Goal: Task Accomplishment & Management: Use online tool/utility

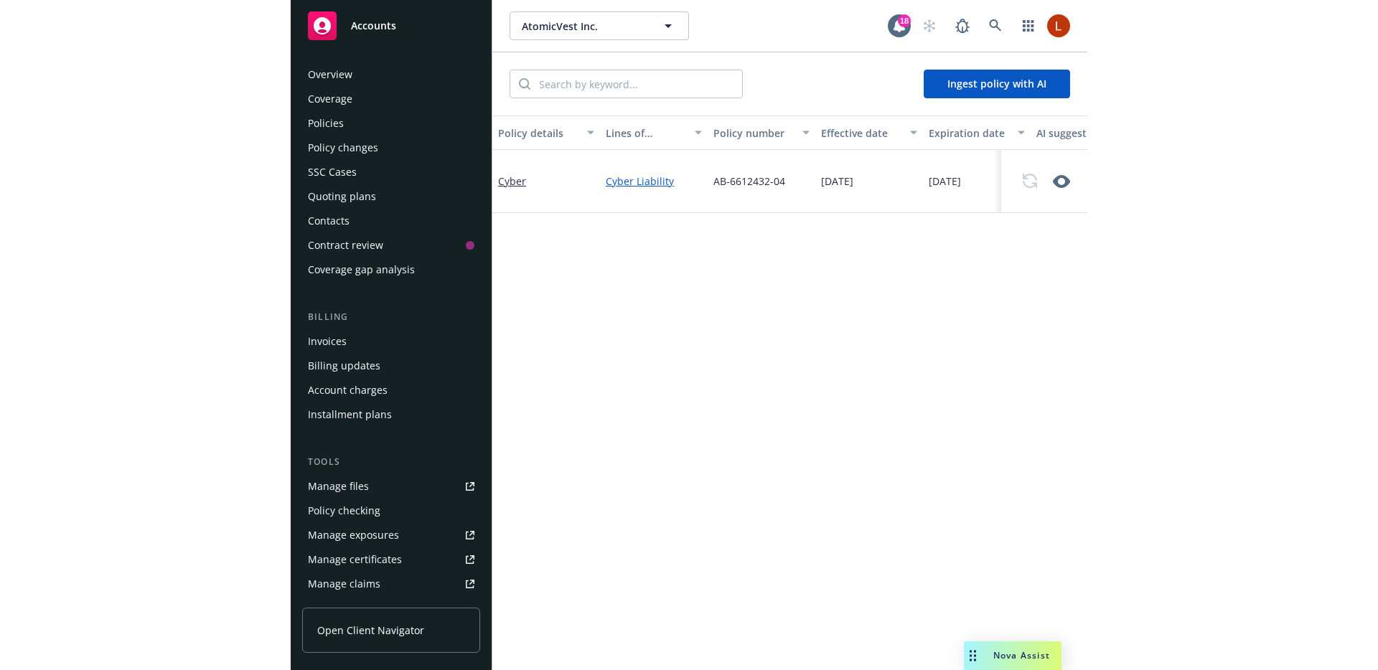
scroll to position [55, 0]
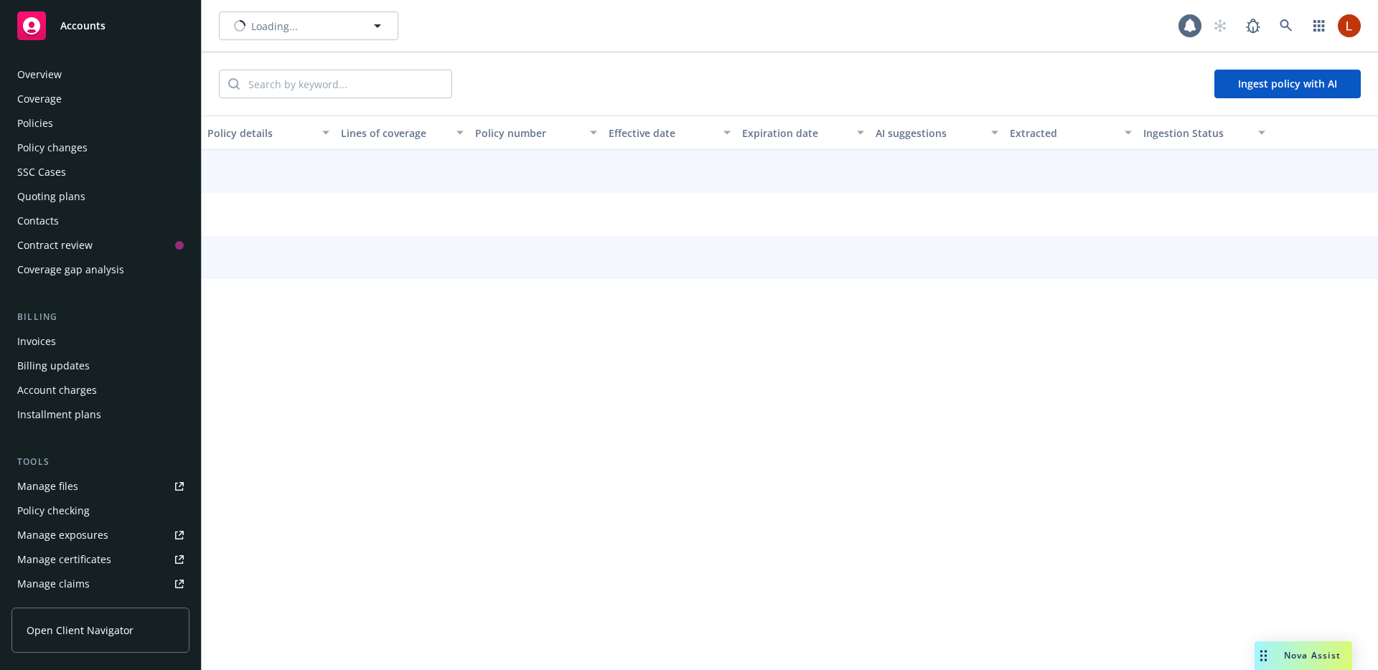
scroll to position [299, 0]
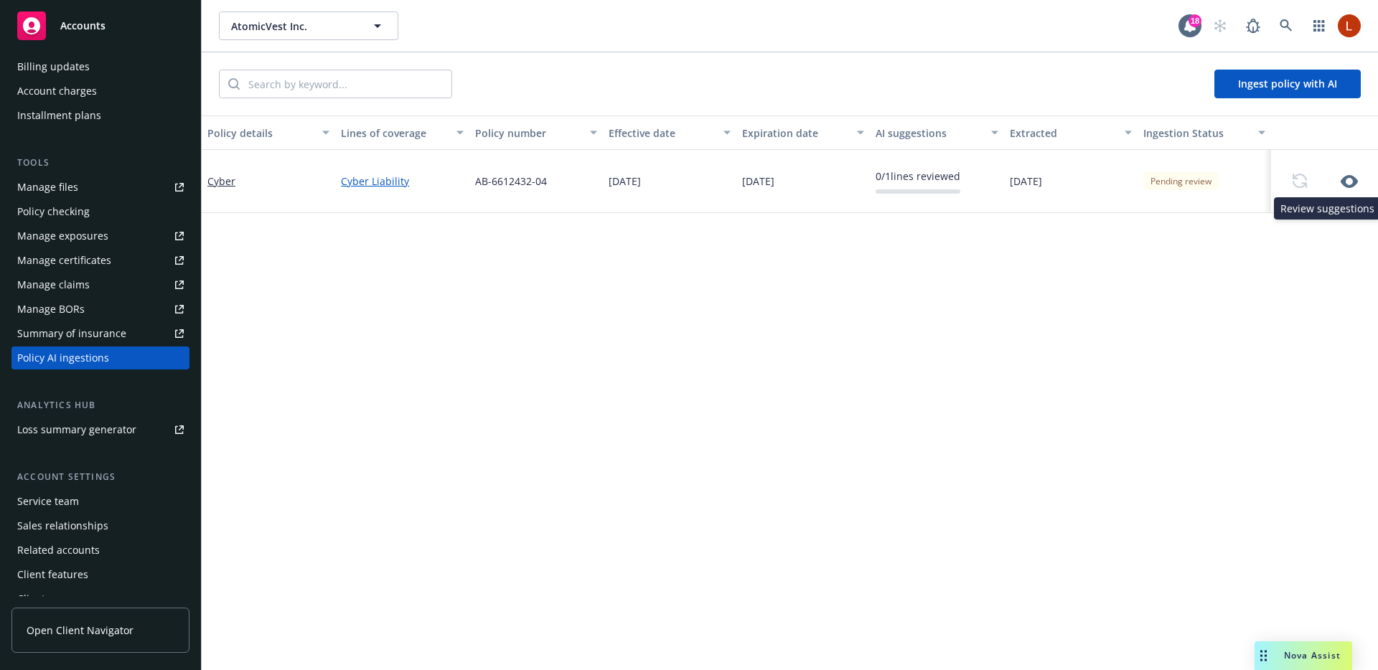
click at [1354, 182] on icon "button" at bounding box center [1348, 181] width 17 height 13
